Goal: Information Seeking & Learning: Learn about a topic

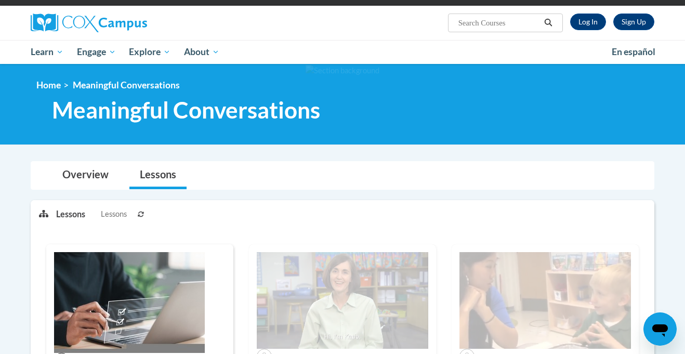
scroll to position [70, 0]
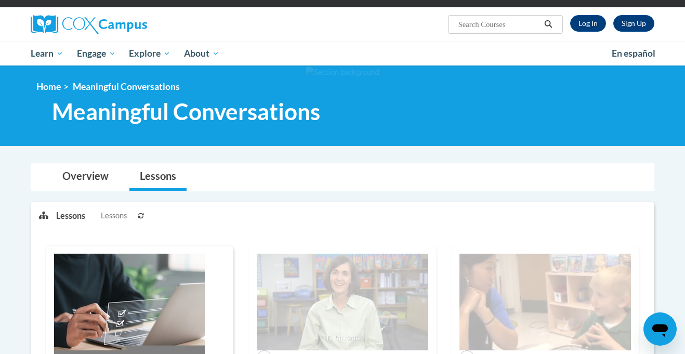
click at [374, 216] on div "Lessons Lessons Preview Activity Previous Next Activity Next" at bounding box center [351, 215] width 590 height 26
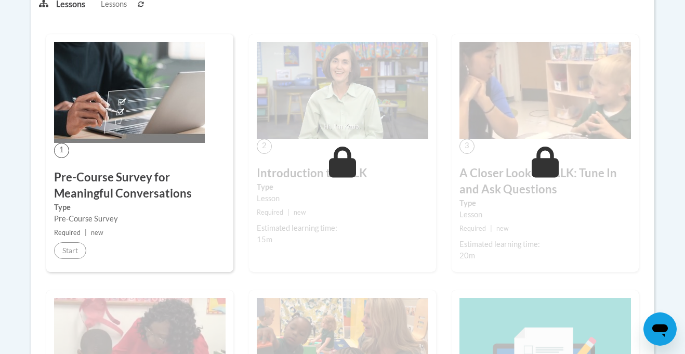
scroll to position [0, 0]
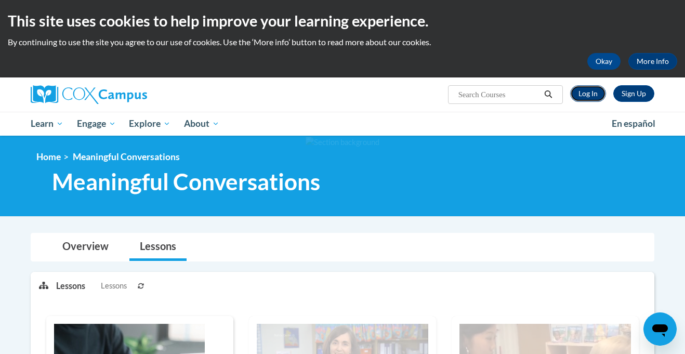
click at [589, 97] on link "Log In" at bounding box center [588, 93] width 36 height 17
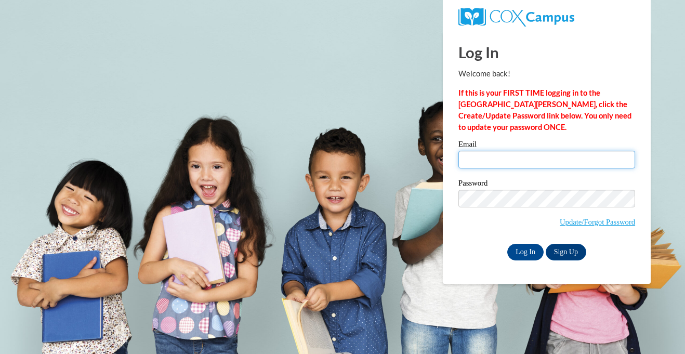
click at [508, 159] on input "Email" at bounding box center [546, 160] width 177 height 18
type input "Mbtaylor420@gmail.com"
click at [535, 252] on input "Log In" at bounding box center [525, 252] width 36 height 17
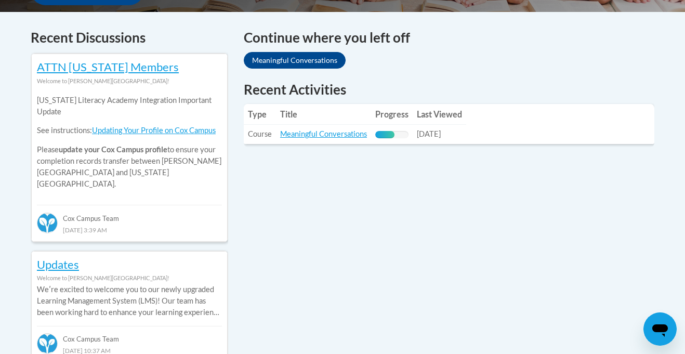
scroll to position [433, 0]
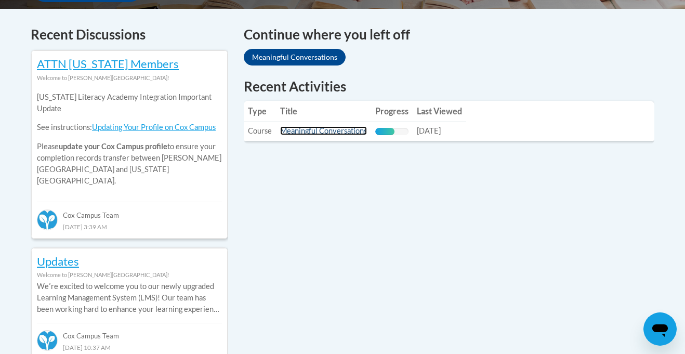
click at [332, 131] on link "Meaningful Conversations" at bounding box center [323, 130] width 87 height 9
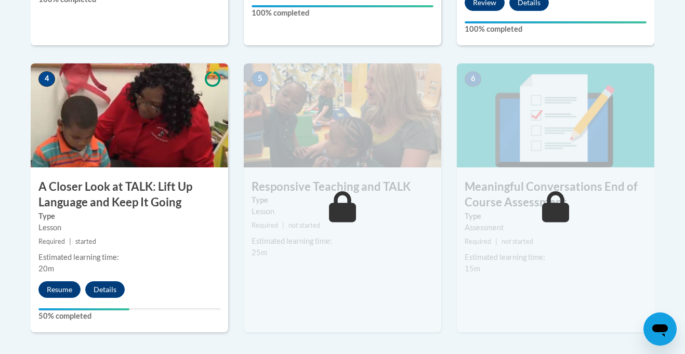
scroll to position [592, 0]
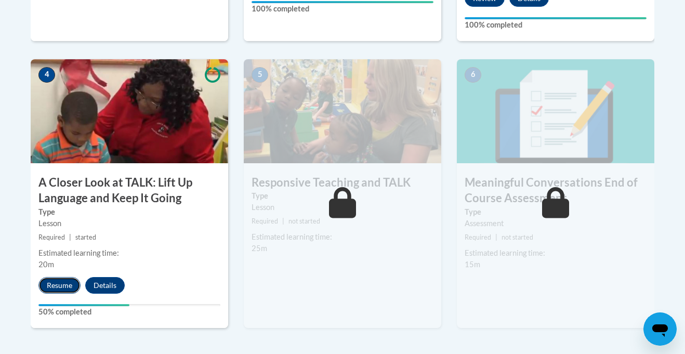
click at [68, 279] on button "Resume" at bounding box center [59, 285] width 42 height 17
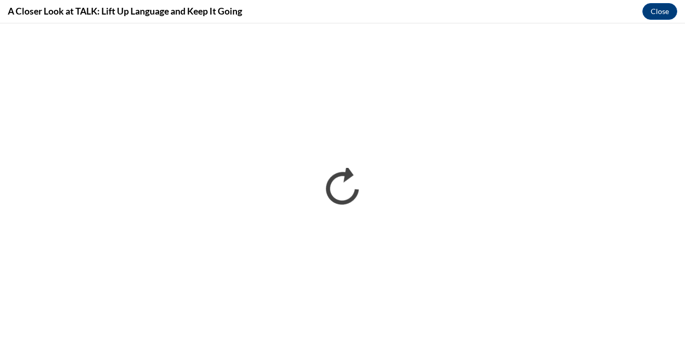
scroll to position [0, 0]
click at [649, 14] on button "Close" at bounding box center [659, 11] width 35 height 17
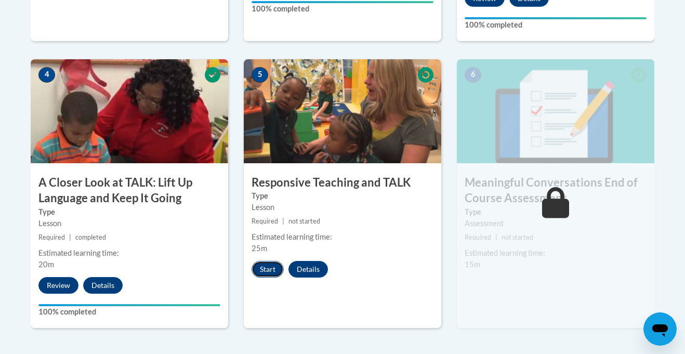
click at [265, 270] on button "Start" at bounding box center [267, 269] width 32 height 17
